Goal: Information Seeking & Learning: Find specific fact

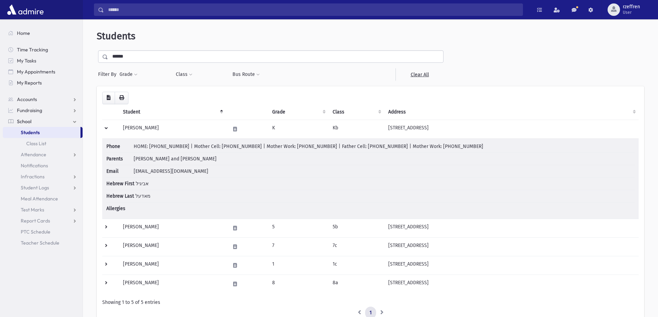
drag, startPoint x: 0, startPoint y: 55, endPoint x: 0, endPoint y: 50, distance: 5.2
click at [0, 51] on div "Search Results All Accounts" at bounding box center [329, 184] width 658 height 369
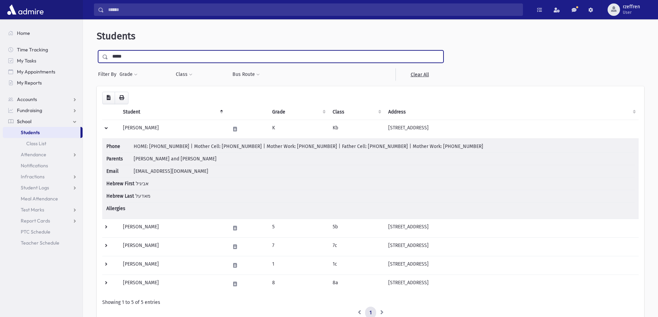
type input "*****"
click at [97, 50] on input "submit" at bounding box center [106, 54] width 19 height 9
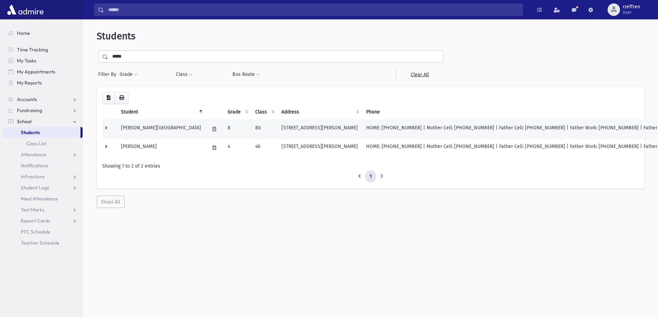
click at [107, 129] on td at bounding box center [109, 129] width 15 height 19
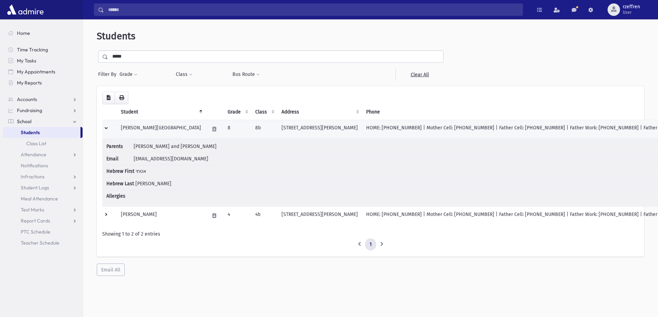
click at [108, 129] on td at bounding box center [109, 129] width 15 height 19
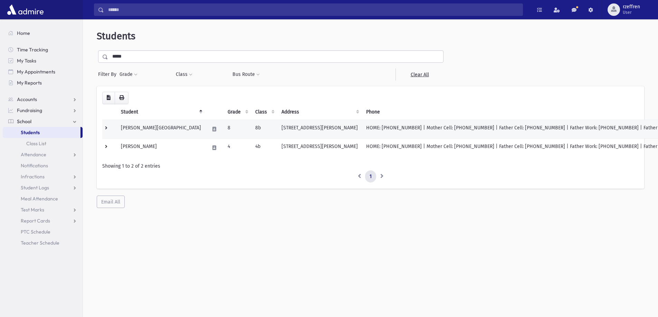
click at [108, 129] on td at bounding box center [109, 129] width 15 height 19
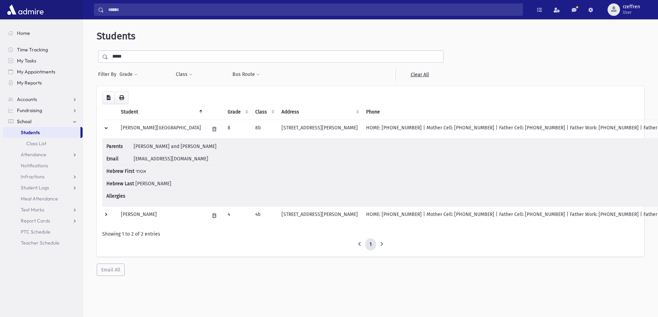
drag, startPoint x: 142, startPoint y: 59, endPoint x: 0, endPoint y: 7, distance: 151.0
click at [0, 7] on div "Search Results All Accounts" at bounding box center [329, 168] width 658 height 336
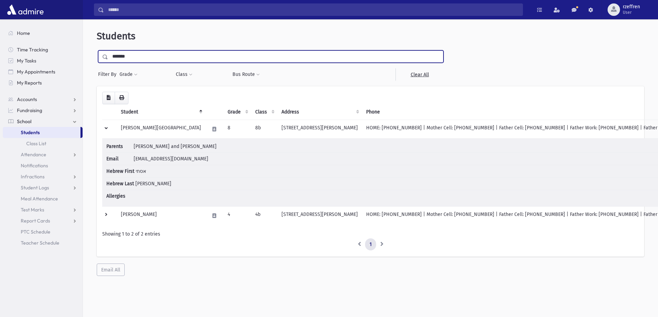
type input "*******"
click at [97, 50] on input "submit" at bounding box center [106, 54] width 19 height 9
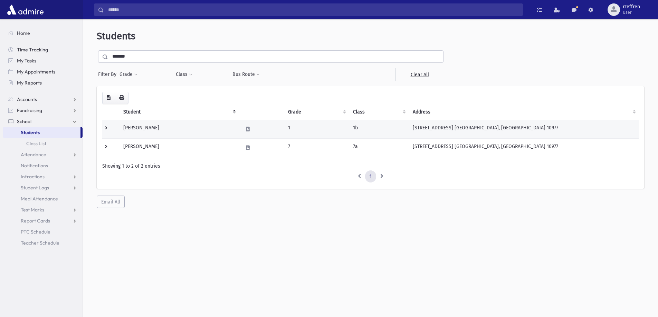
click at [193, 135] on td "[PERSON_NAME]" at bounding box center [179, 129] width 120 height 19
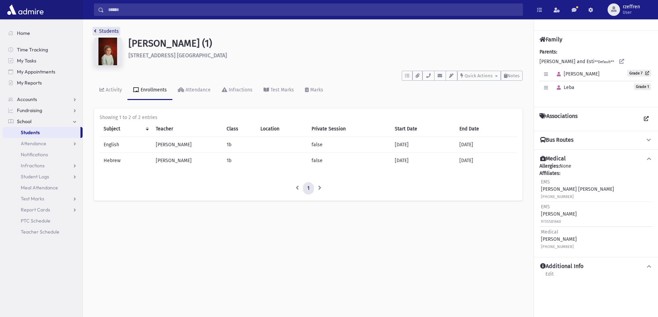
click at [112, 31] on link "Students" at bounding box center [106, 31] width 25 height 6
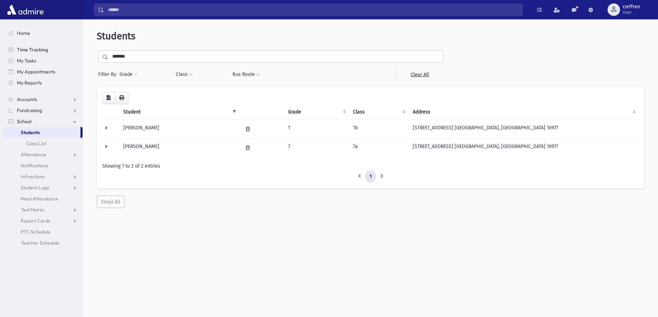
drag, startPoint x: 133, startPoint y: 58, endPoint x: 61, endPoint y: 47, distance: 73.3
click at [61, 47] on div "Search Results All Accounts" at bounding box center [329, 168] width 658 height 336
